Goal: Check status

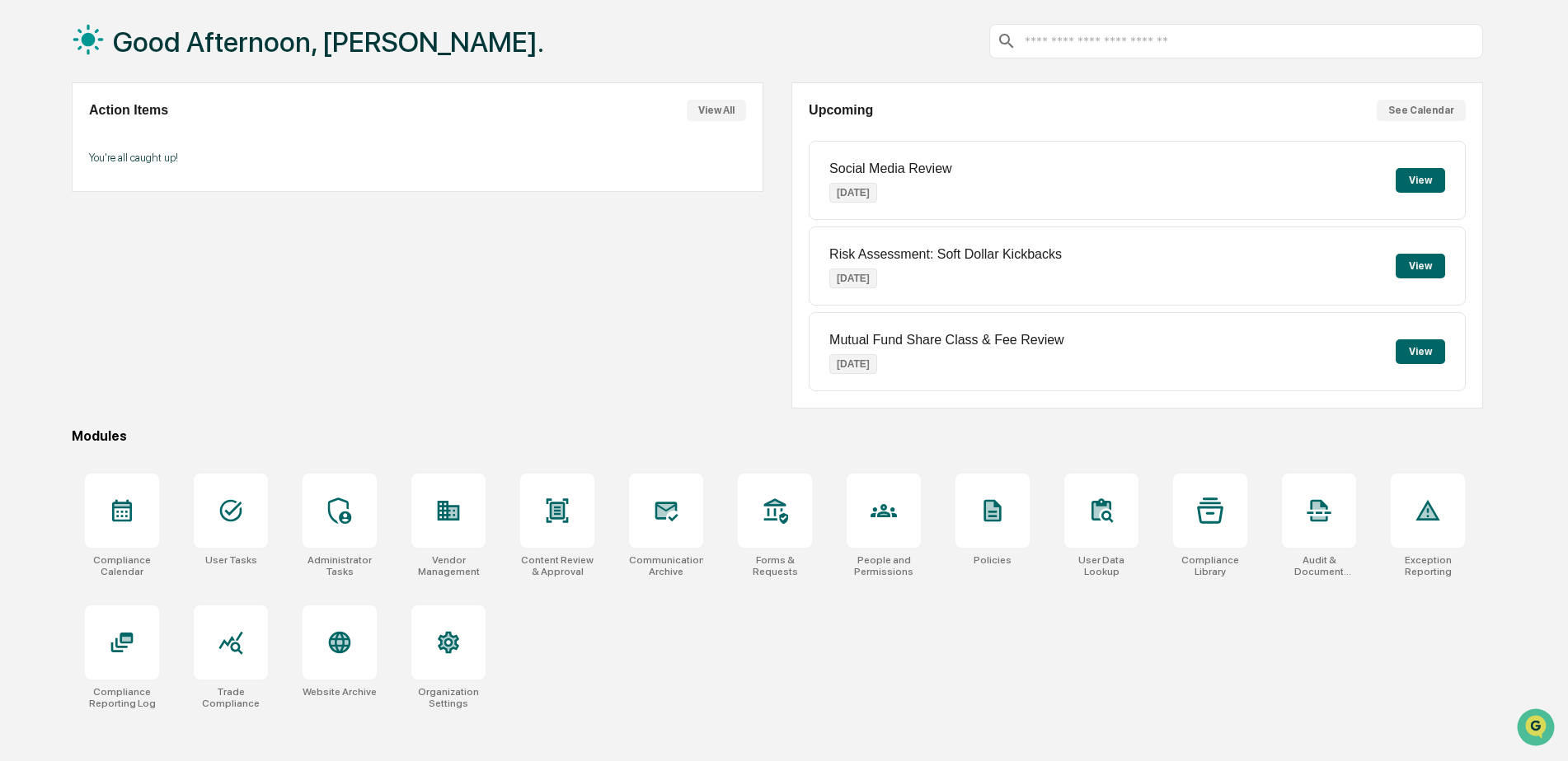
click at [658, 314] on div "Action Items View All You're all caught up!" at bounding box center [418, 246] width 692 height 327
click at [1538, 83] on div "Good Afternoon, [PERSON_NAME]. Action Items View All You're all caught up! Upco…" at bounding box center [784, 380] width 1568 height 761
click at [235, 636] on icon at bounding box center [230, 643] width 26 height 26
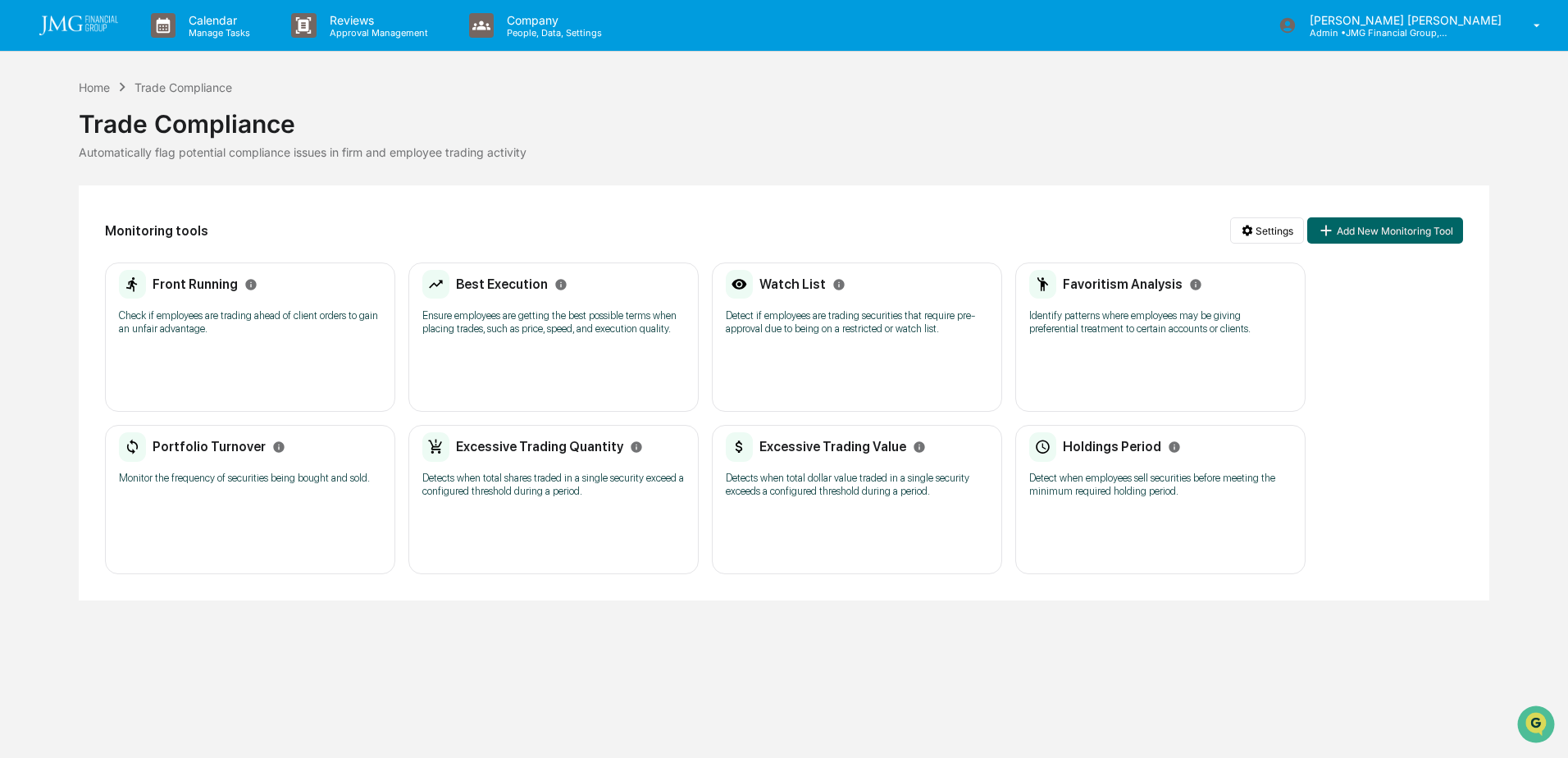
click at [290, 312] on p "Check if employees are trading ahead of client orders to gain an unfair advanta…" at bounding box center [250, 323] width 262 height 26
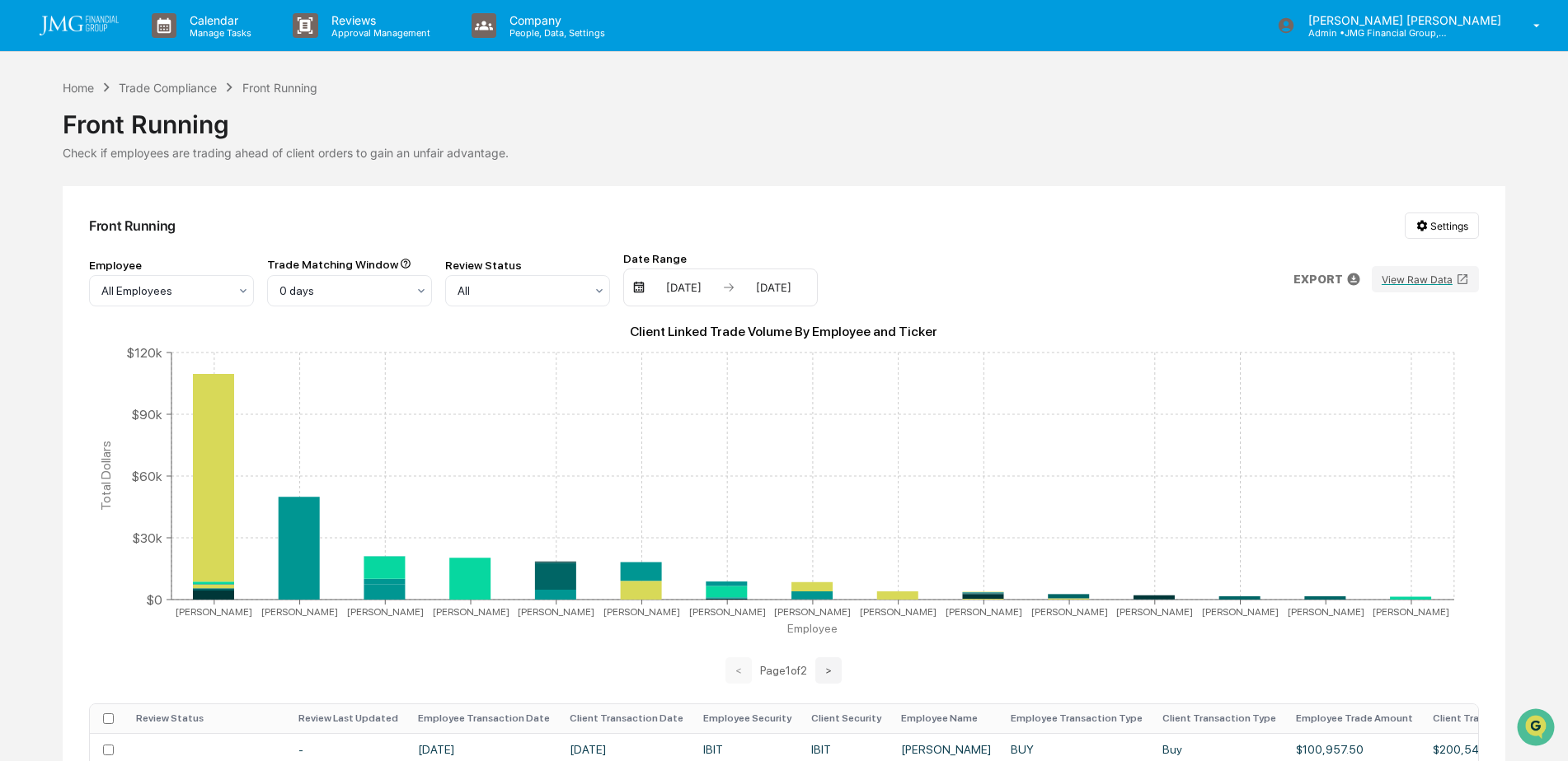
click at [81, 28] on img at bounding box center [79, 25] width 79 height 20
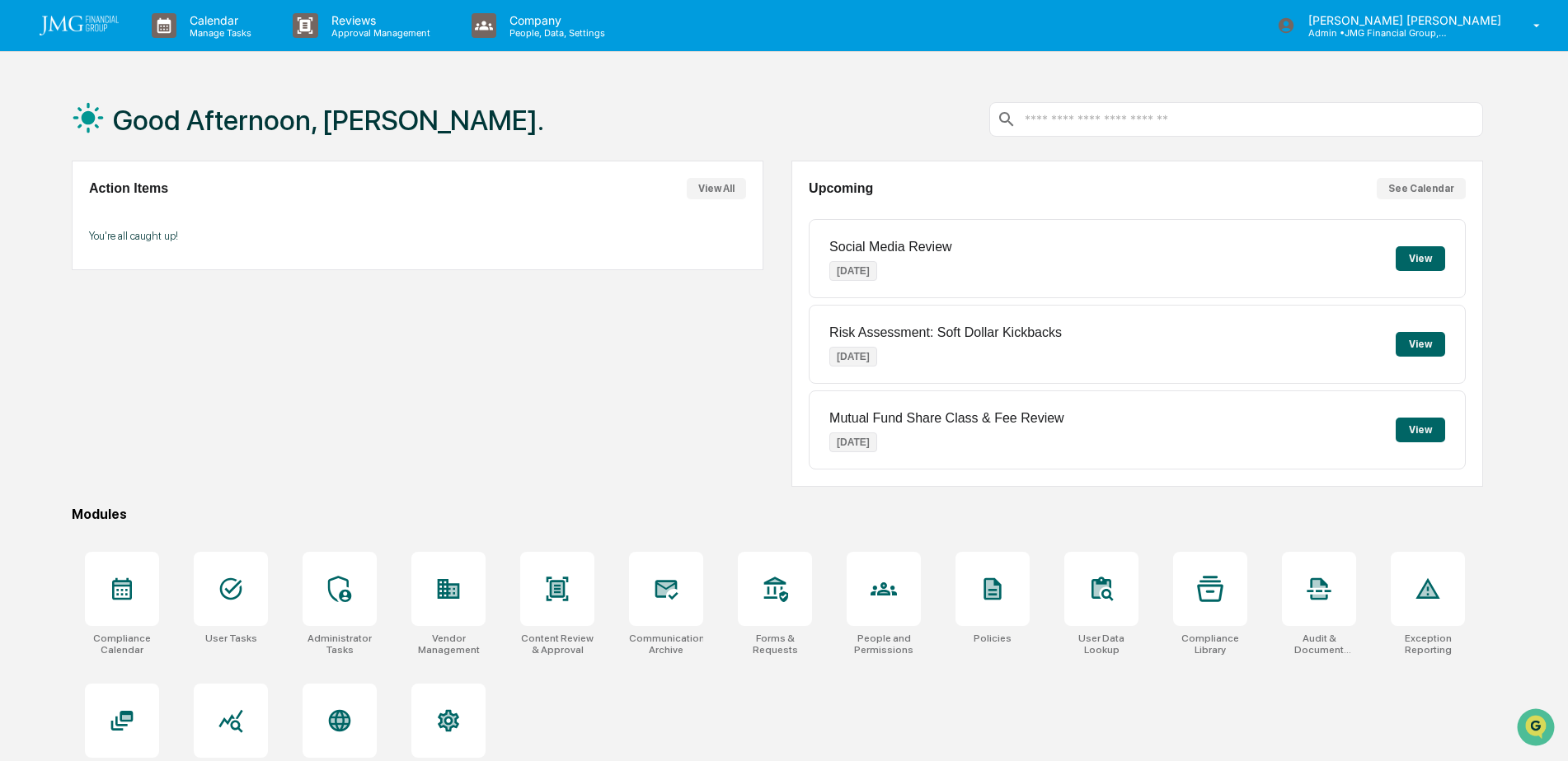
click at [807, 83] on div "Good Afternoon, [PERSON_NAME]." at bounding box center [778, 119] width 1412 height 83
